Goal: Task Accomplishment & Management: Manage account settings

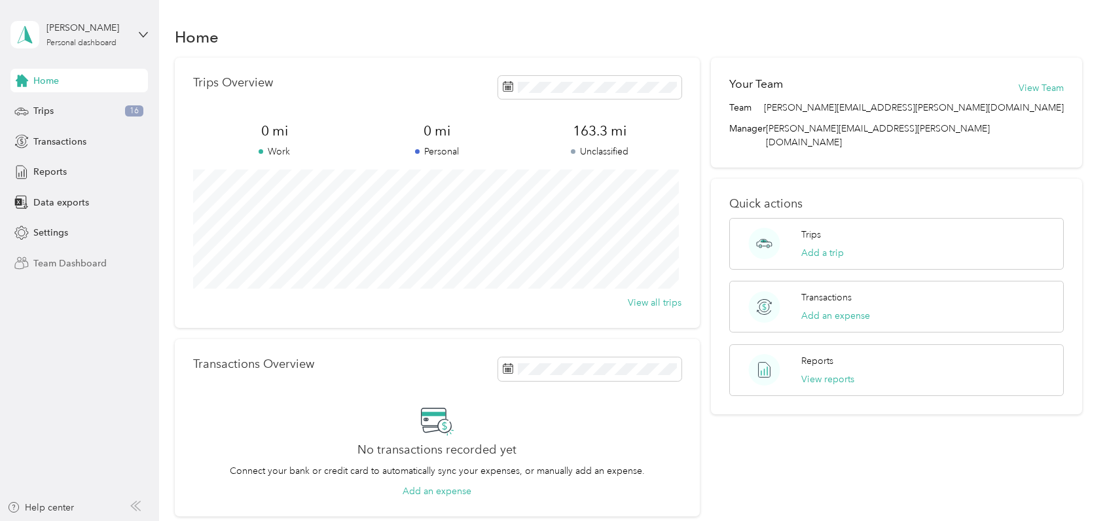
click at [59, 260] on span "Team Dashboard" at bounding box center [69, 264] width 73 height 14
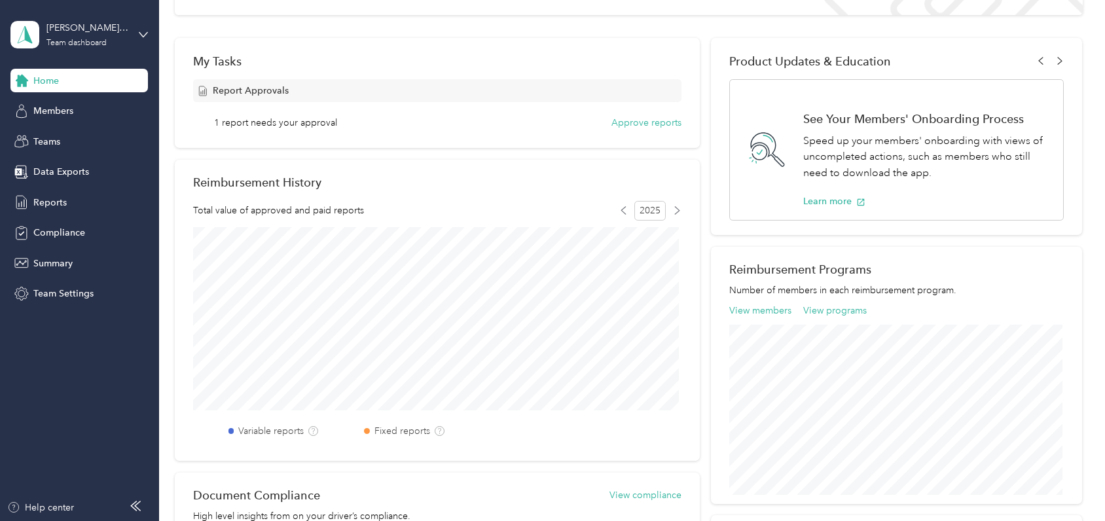
scroll to position [196, 0]
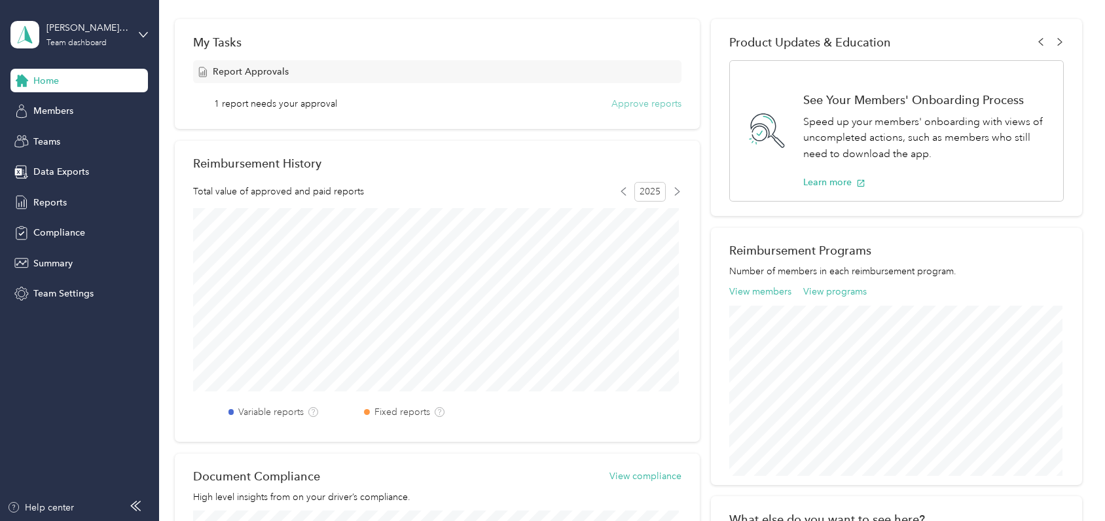
click at [651, 103] on button "Approve reports" at bounding box center [647, 104] width 70 height 14
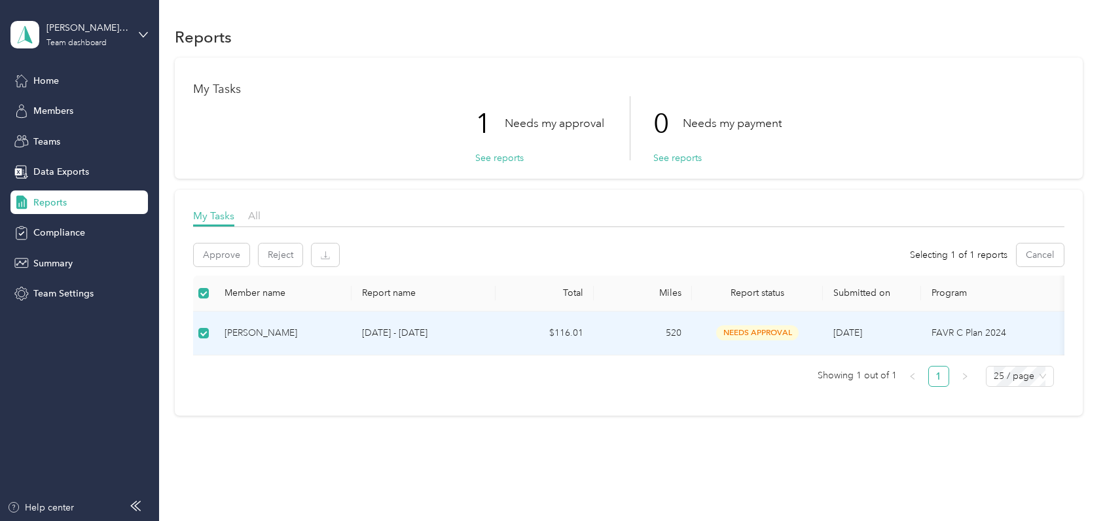
click at [754, 331] on span "needs approval" at bounding box center [757, 332] width 83 height 15
click at [227, 246] on button "Approve" at bounding box center [222, 255] width 56 height 23
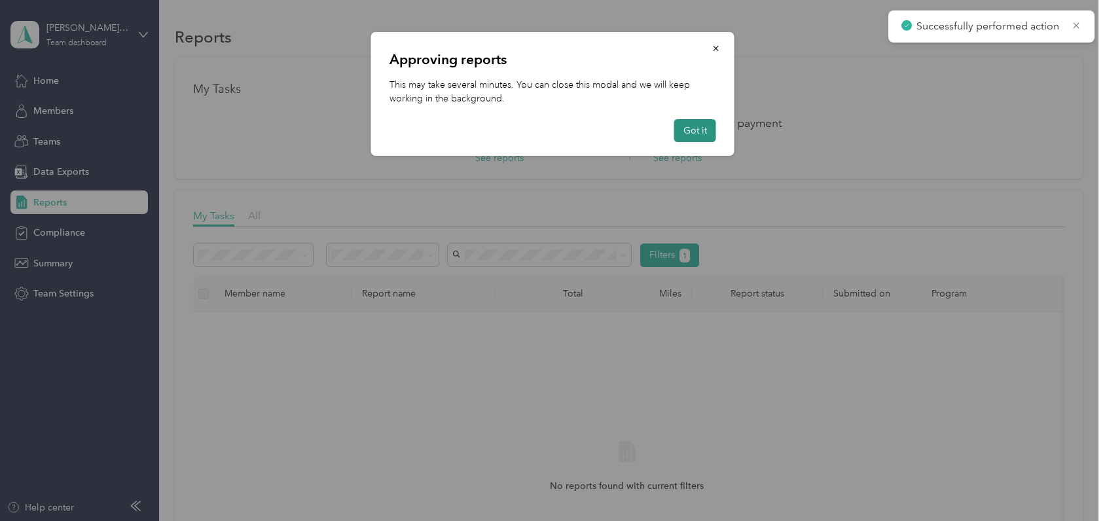
click at [697, 130] on button "Got it" at bounding box center [695, 130] width 42 height 23
